Goal: Check status: Check status

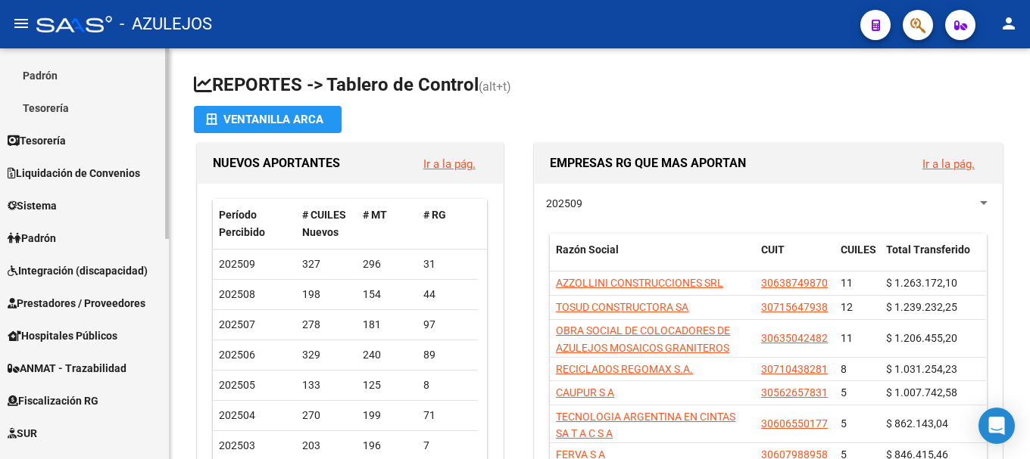
scroll to position [303, 0]
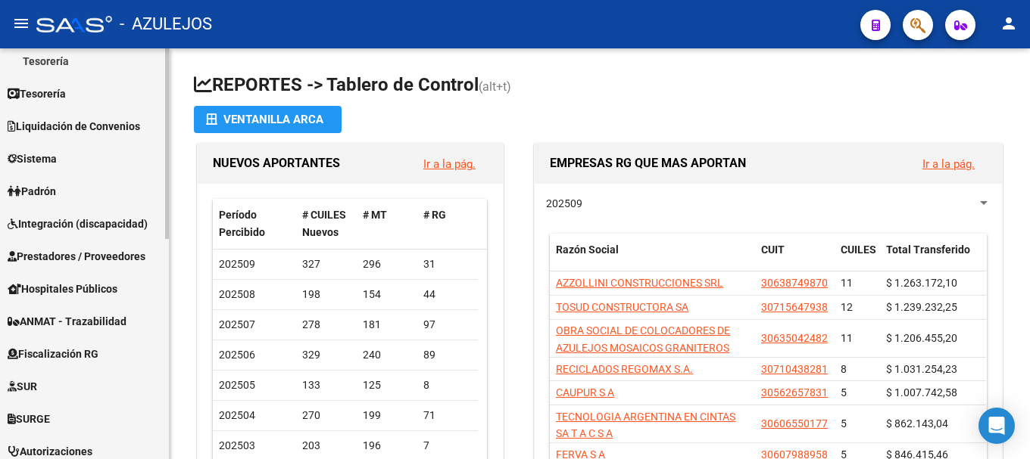
click at [96, 186] on link "Padrón" at bounding box center [84, 191] width 169 height 33
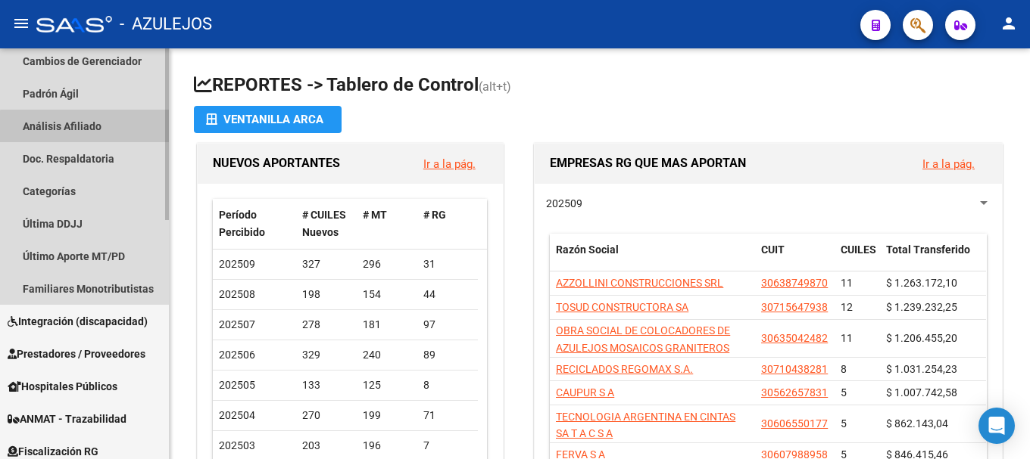
click at [120, 129] on link "Análisis Afiliado" at bounding box center [84, 126] width 169 height 33
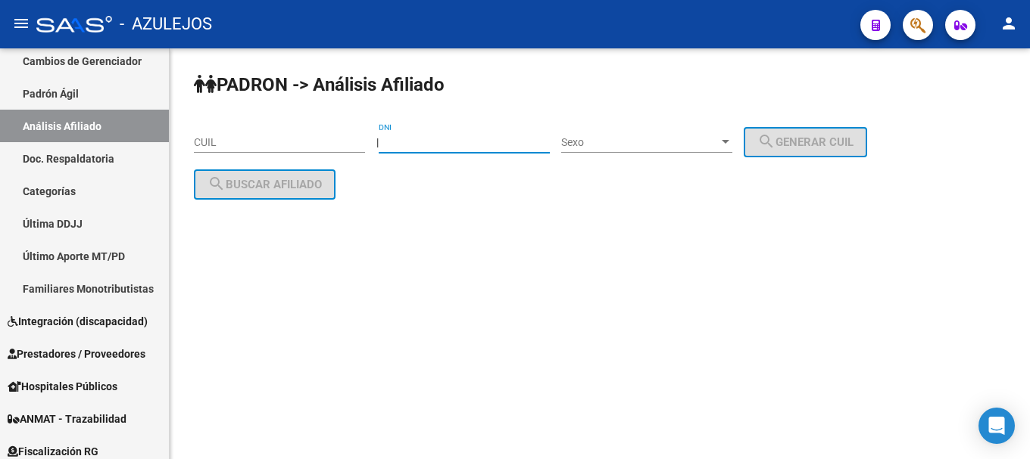
paste input "30466911"
type input "30466911"
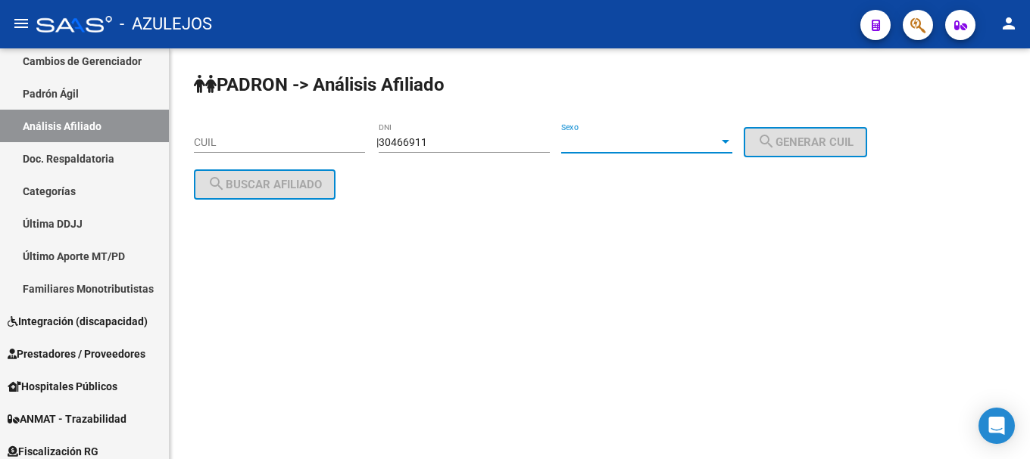
click at [732, 145] on div at bounding box center [725, 142] width 14 height 12
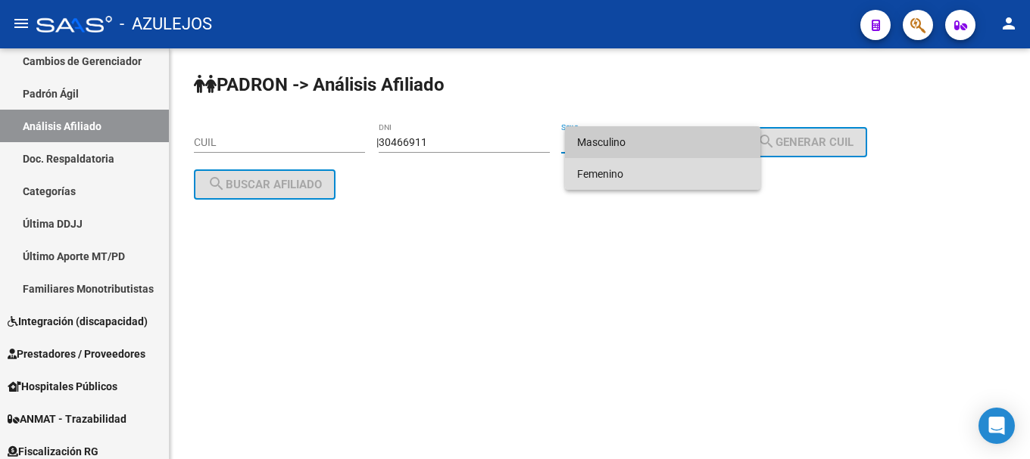
click at [727, 170] on span "Femenino" at bounding box center [662, 174] width 171 height 32
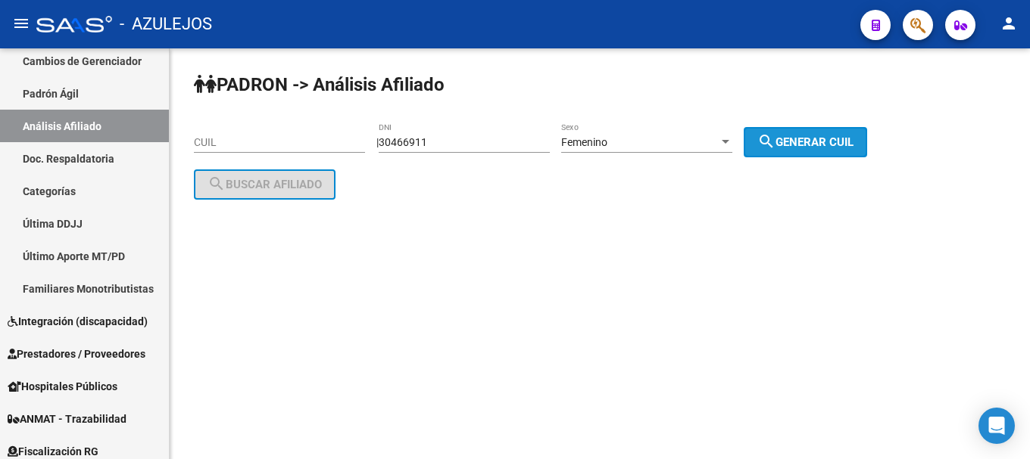
click at [763, 143] on button "search Generar CUIL" at bounding box center [804, 142] width 123 height 30
type input "27-30466911-5"
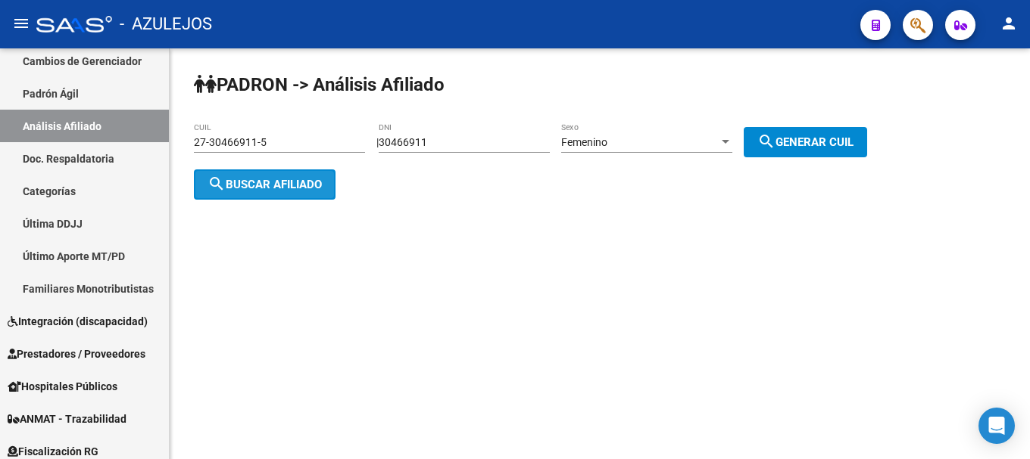
click at [259, 191] on button "search Buscar afiliado" at bounding box center [265, 185] width 142 height 30
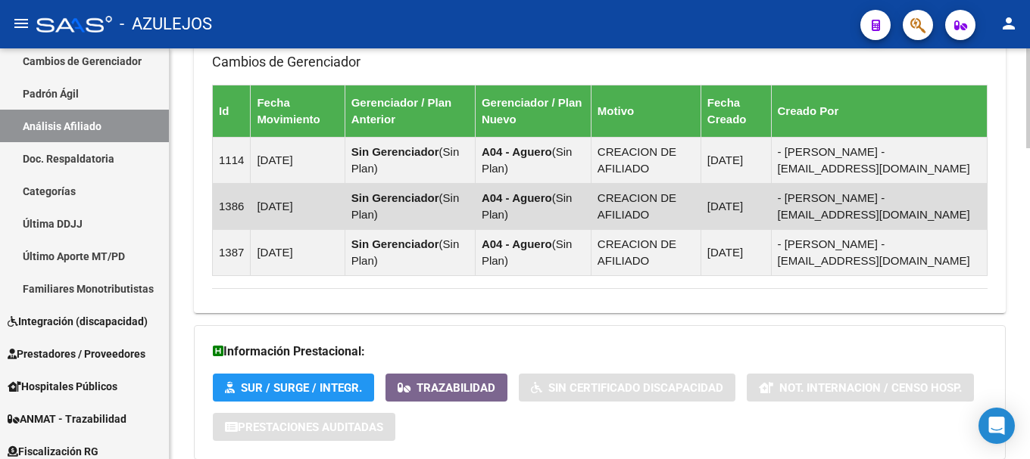
scroll to position [1278, 0]
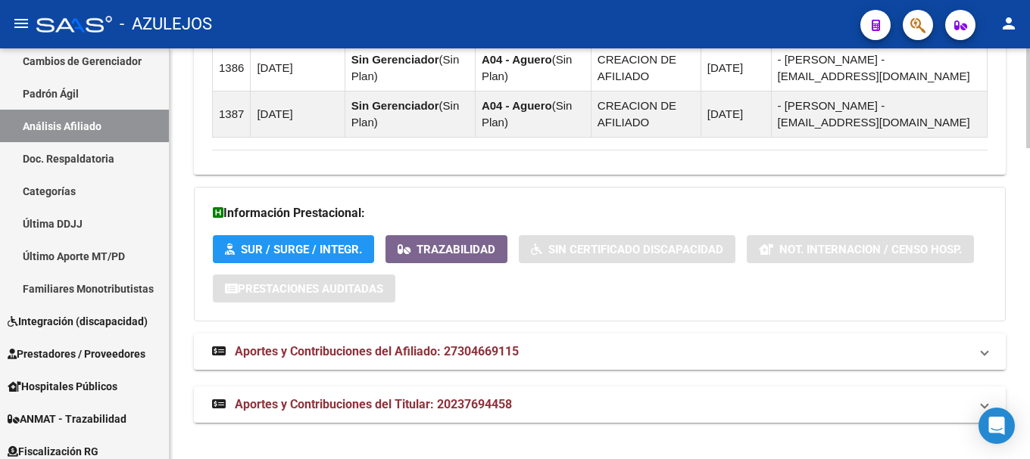
click at [316, 349] on span "Aportes y Contribuciones del Afiliado: 27304669115" at bounding box center [377, 351] width 284 height 14
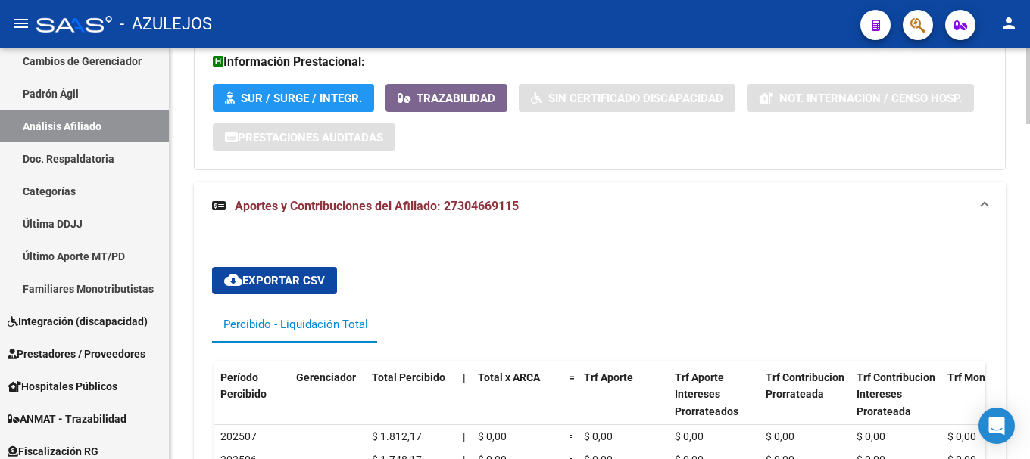
scroll to position [1354, 0]
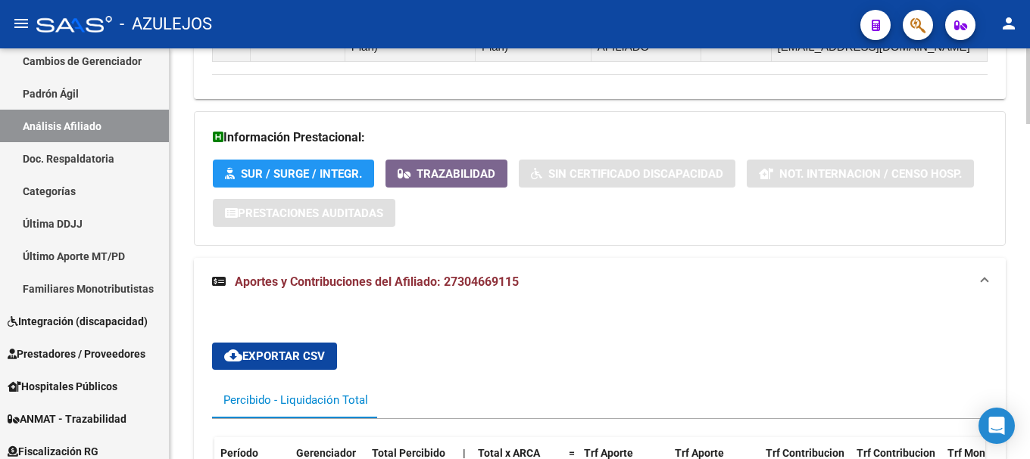
click at [319, 278] on span "Aportes y Contribuciones del Afiliado: 27304669115" at bounding box center [377, 282] width 284 height 14
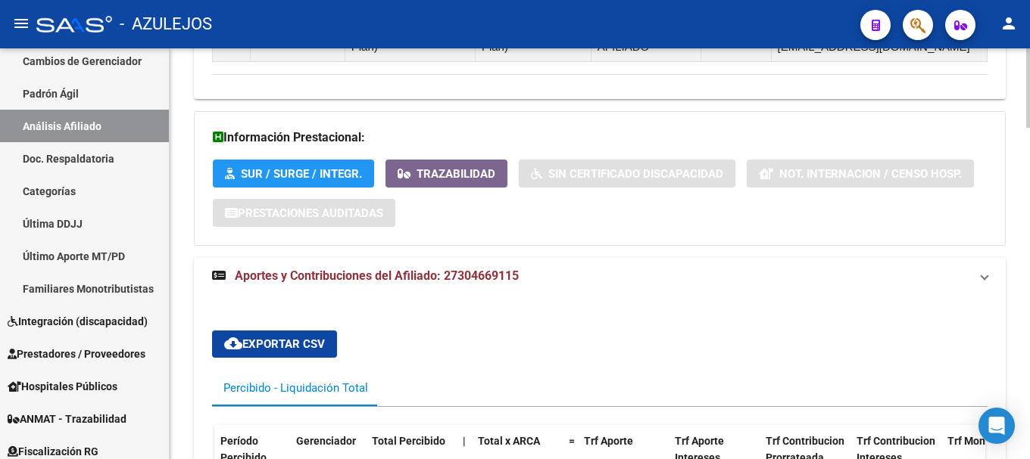
scroll to position [1278, 0]
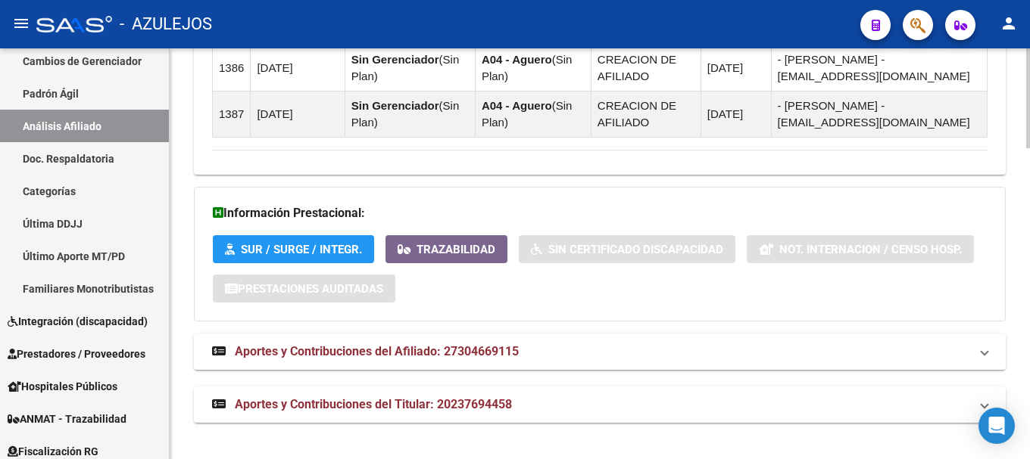
click at [344, 397] on span "Aportes y Contribuciones del Titular: 20237694458" at bounding box center [373, 404] width 277 height 14
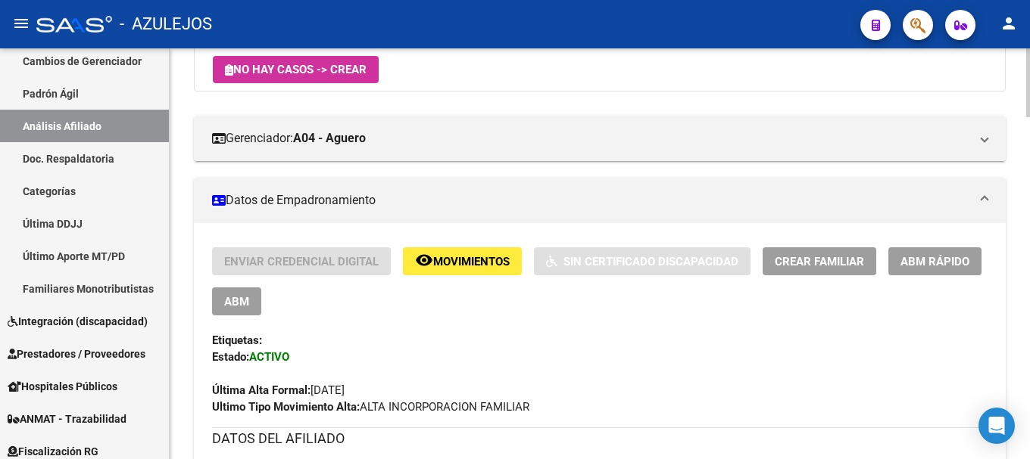
scroll to position [0, 0]
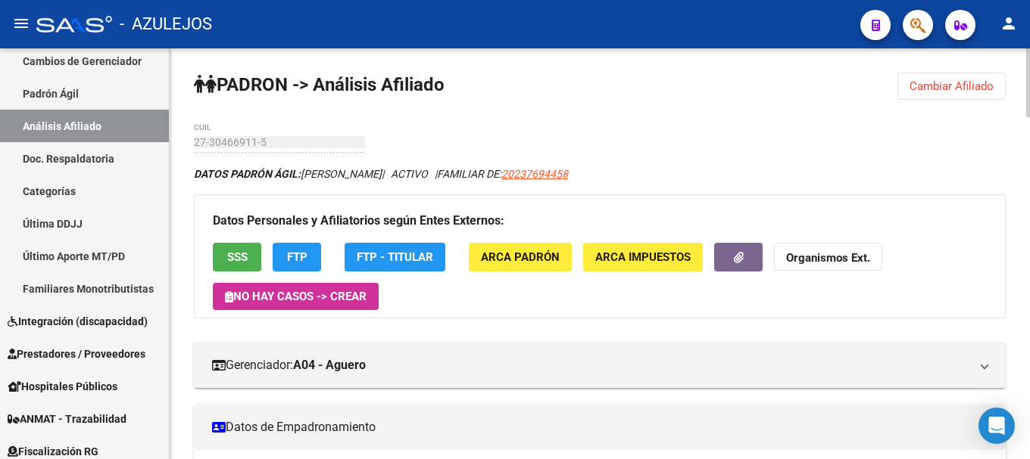
click at [980, 91] on span "Cambiar Afiliado" at bounding box center [951, 86] width 84 height 14
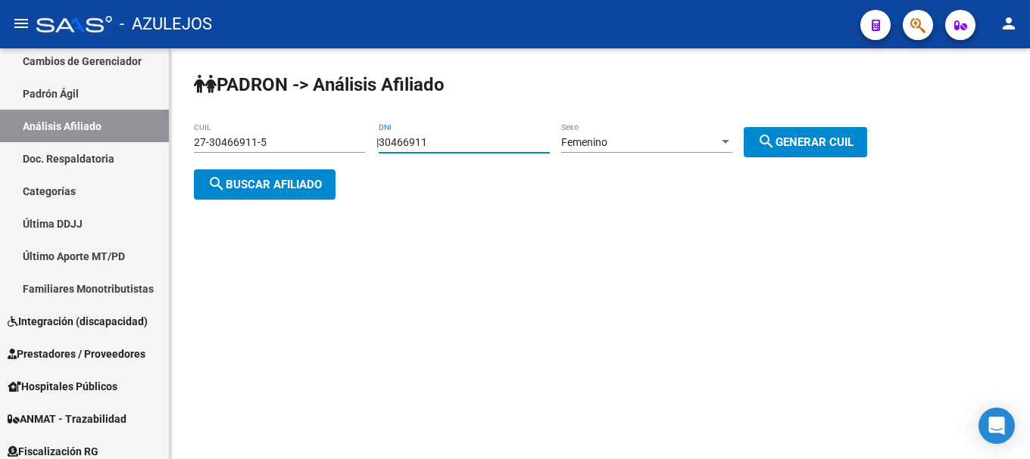
drag, startPoint x: 459, startPoint y: 141, endPoint x: 366, endPoint y: 142, distance: 92.4
click at [366, 142] on app-analisis-afiliado "PADRON -> Análisis Afiliado 27-30466911-5 CUIL | 30466911 DNI Femenino Sexo sea…" at bounding box center [536, 163] width 684 height 55
type input "22814165"
click at [729, 141] on div at bounding box center [725, 142] width 8 height 4
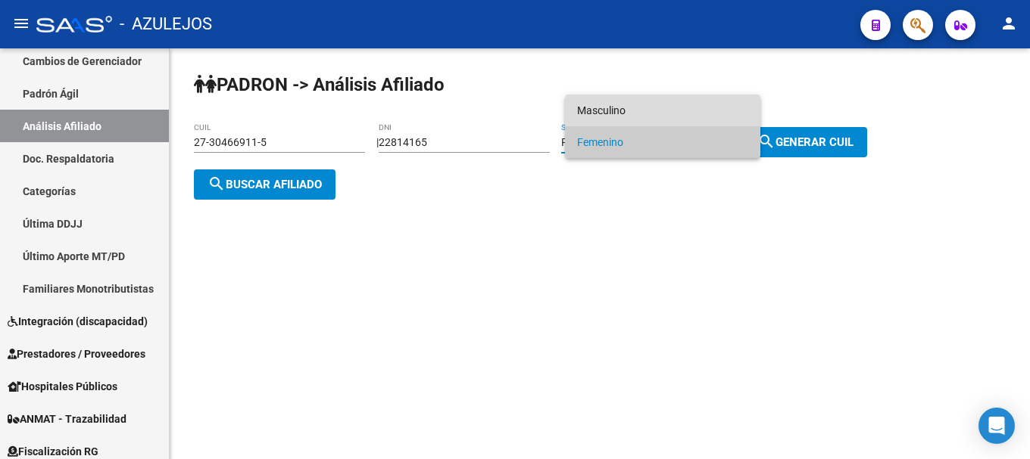
click at [740, 116] on span "Masculino" at bounding box center [662, 111] width 171 height 32
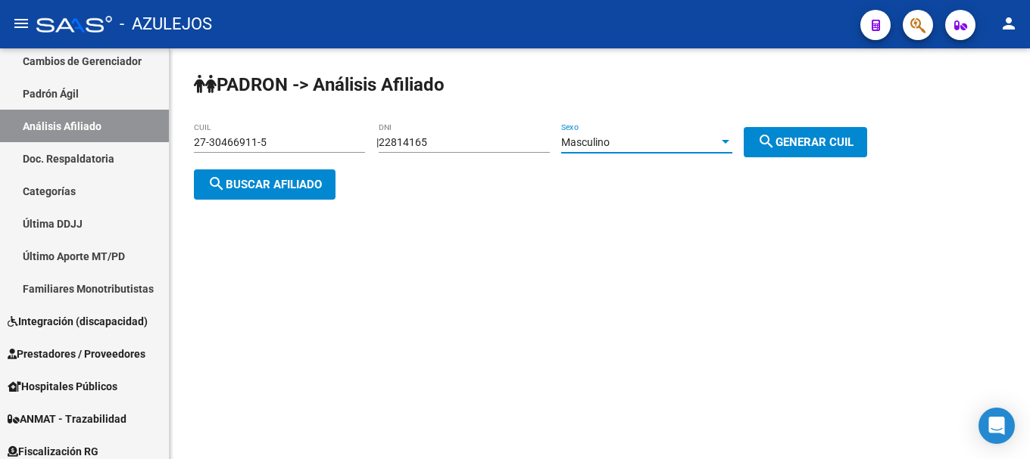
click at [802, 140] on span "search Generar CUIL" at bounding box center [805, 143] width 96 height 14
type input "20-22814165-9"
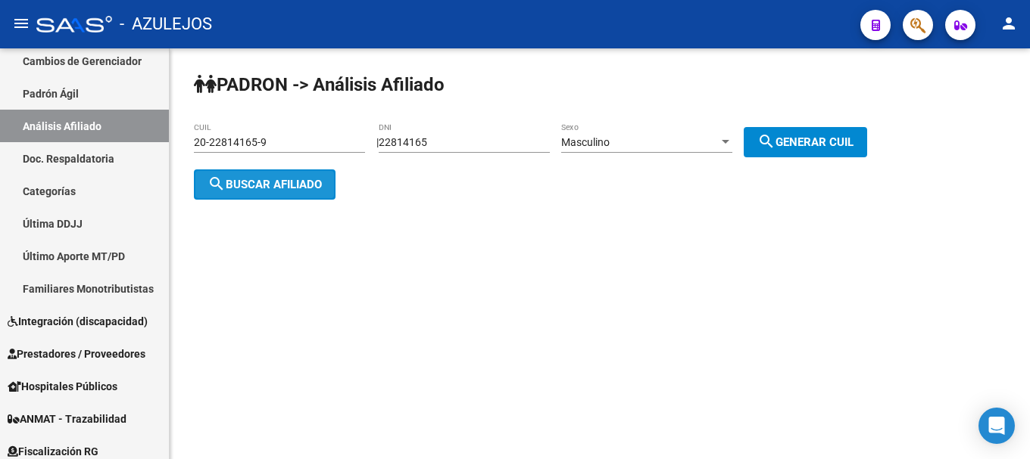
click at [282, 188] on span "search Buscar afiliado" at bounding box center [264, 185] width 114 height 14
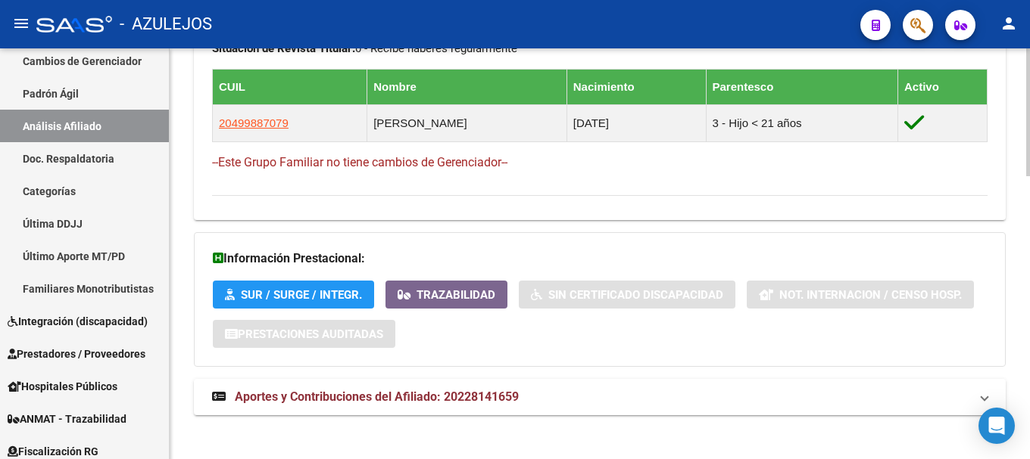
scroll to position [911, 0]
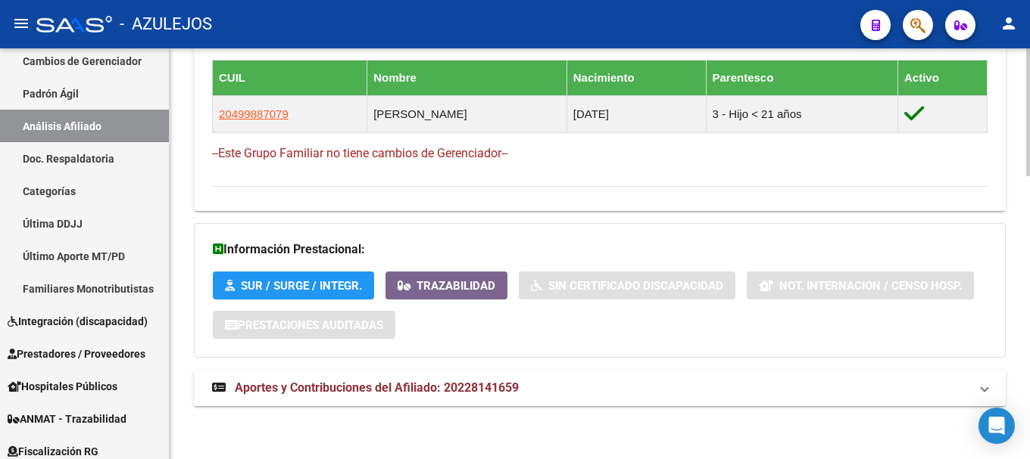
click at [459, 382] on span "Aportes y Contribuciones del Afiliado: 20228141659" at bounding box center [377, 388] width 284 height 14
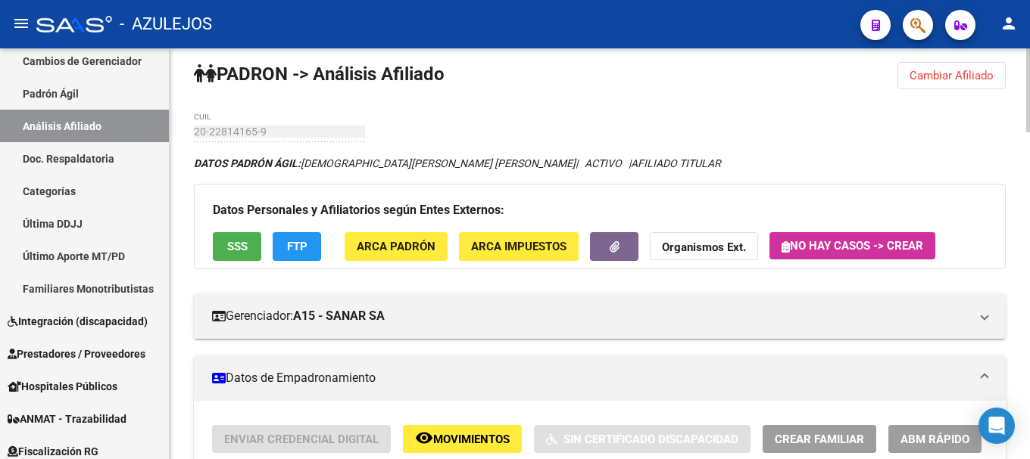
scroll to position [0, 0]
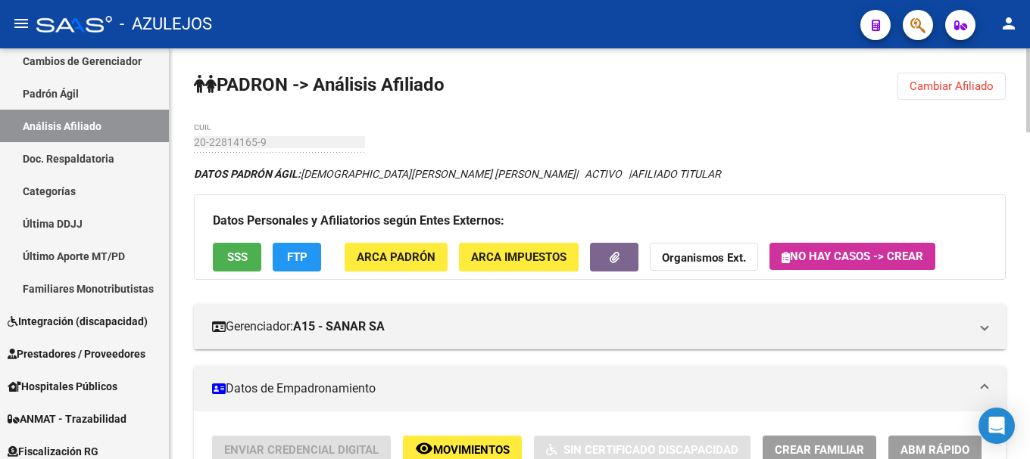
click at [938, 87] on span "Cambiar Afiliado" at bounding box center [951, 86] width 84 height 14
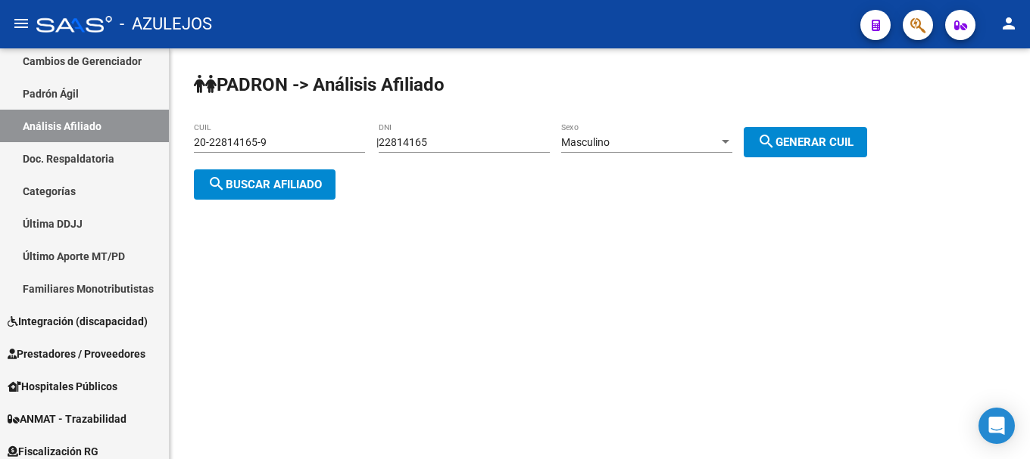
drag, startPoint x: 469, startPoint y: 135, endPoint x: 453, endPoint y: 135, distance: 16.7
click at [453, 135] on div "22814165 DNI" at bounding box center [463, 138] width 171 height 30
drag, startPoint x: 453, startPoint y: 135, endPoint x: 403, endPoint y: 131, distance: 50.1
click at [403, 131] on div "22814165 DNI" at bounding box center [463, 138] width 171 height 30
drag, startPoint x: 459, startPoint y: 140, endPoint x: 350, endPoint y: 139, distance: 109.0
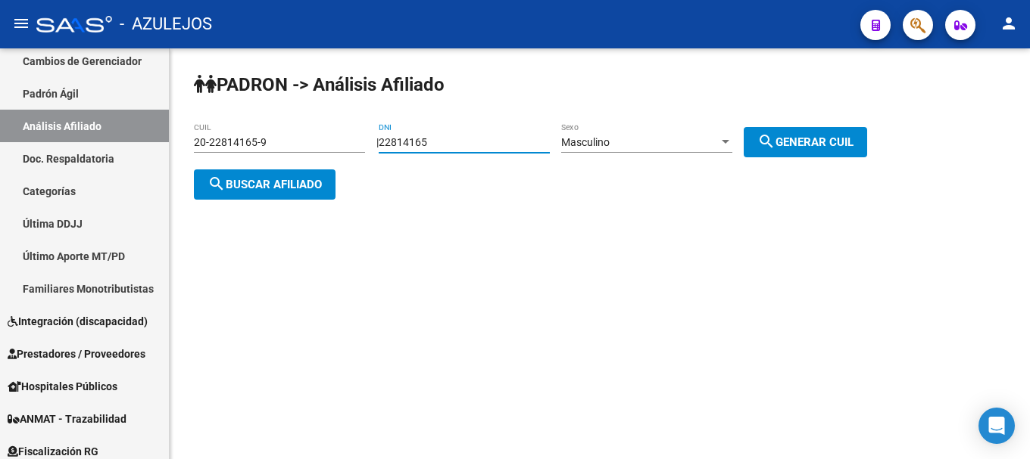
click at [375, 140] on app-analisis-afiliado "PADRON -> Análisis Afiliado 20-22814165-9 CUIL | 22814165 DNI Masculino Sexo se…" at bounding box center [536, 163] width 684 height 55
type input "32486922"
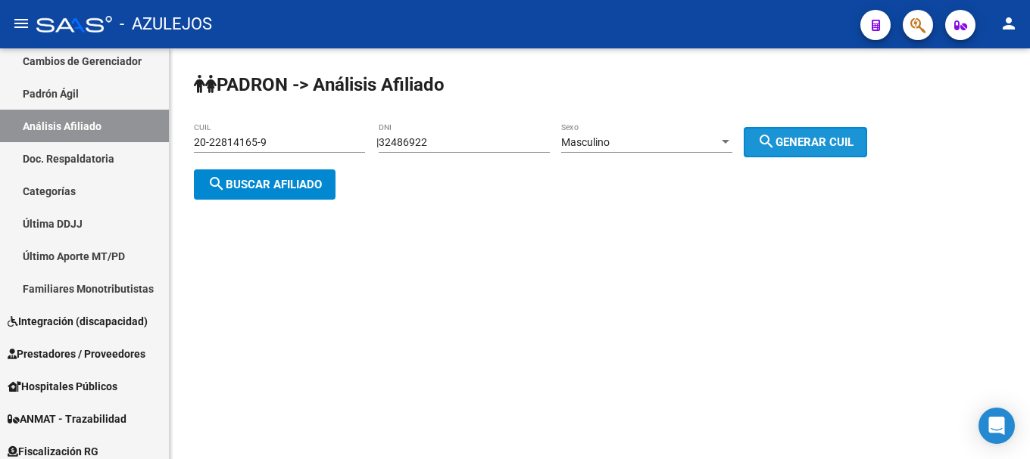
click at [775, 149] on mat-icon "search" at bounding box center [766, 141] width 18 height 18
type input "20-32486922-1"
click at [282, 185] on span "search Buscar afiliado" at bounding box center [264, 185] width 114 height 14
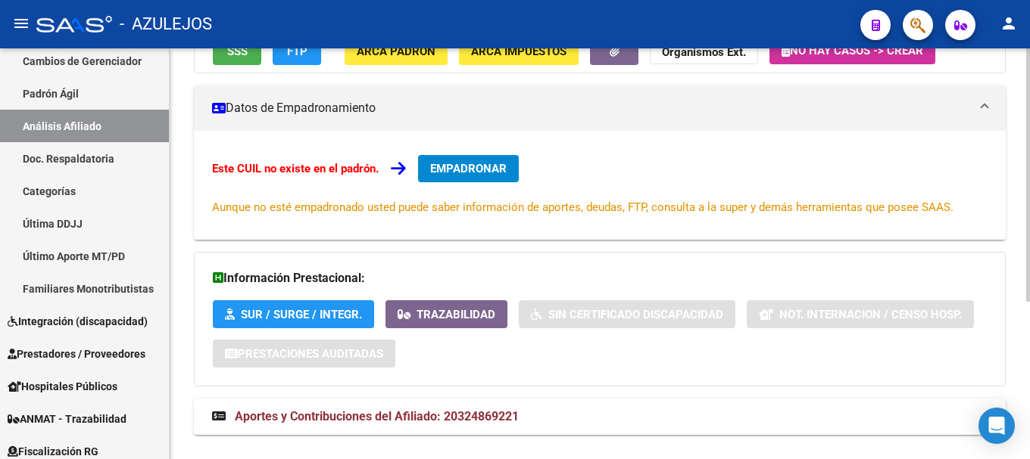
scroll to position [256, 0]
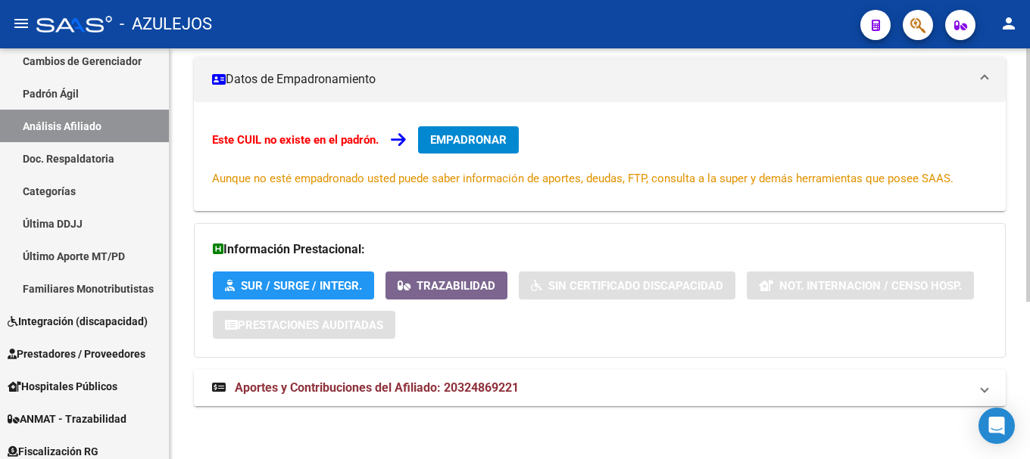
click at [322, 389] on span "Aportes y Contribuciones del Afiliado: 20324869221" at bounding box center [377, 388] width 284 height 14
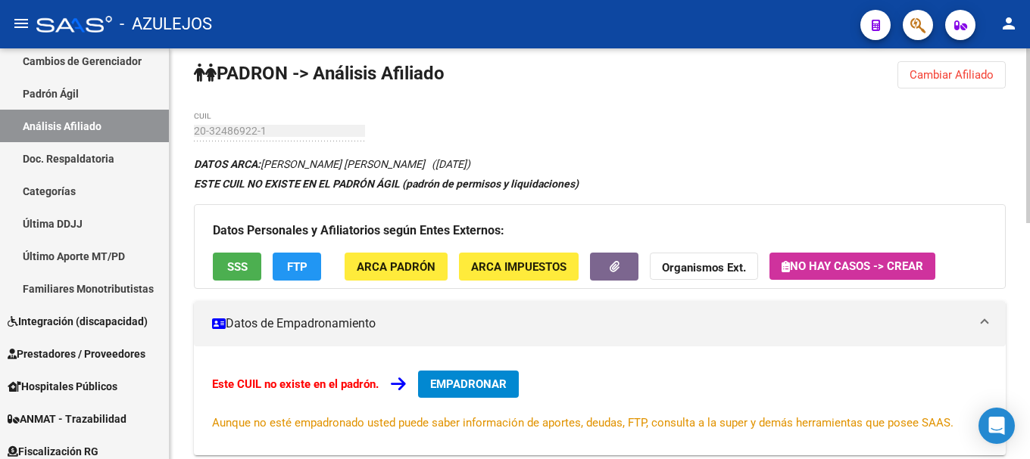
scroll to position [0, 0]
